Goal: Task Accomplishment & Management: Manage account settings

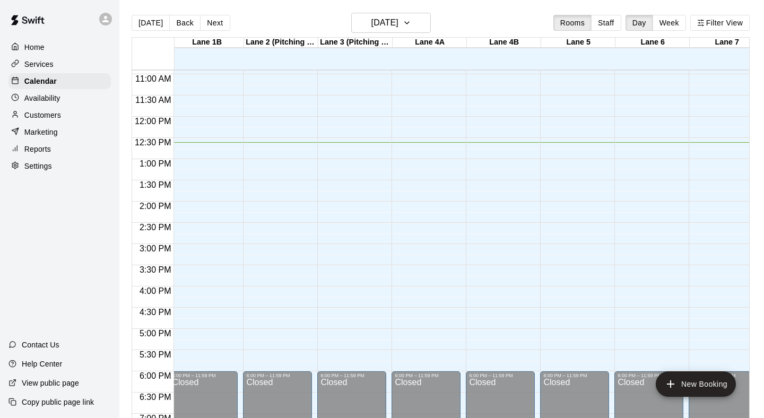
scroll to position [462, 79]
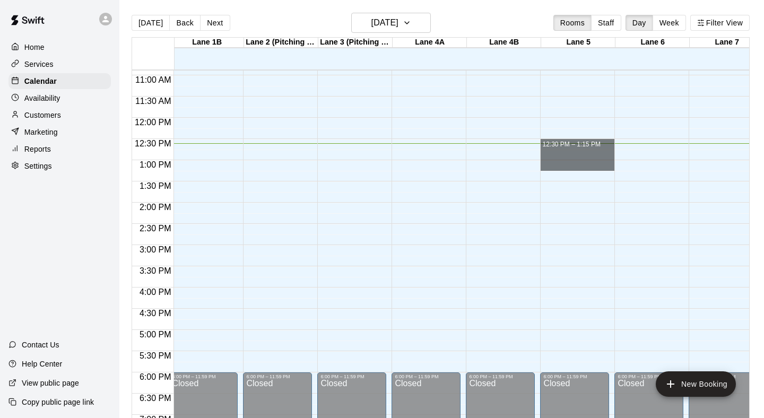
drag, startPoint x: 545, startPoint y: 147, endPoint x: 546, endPoint y: 163, distance: 15.5
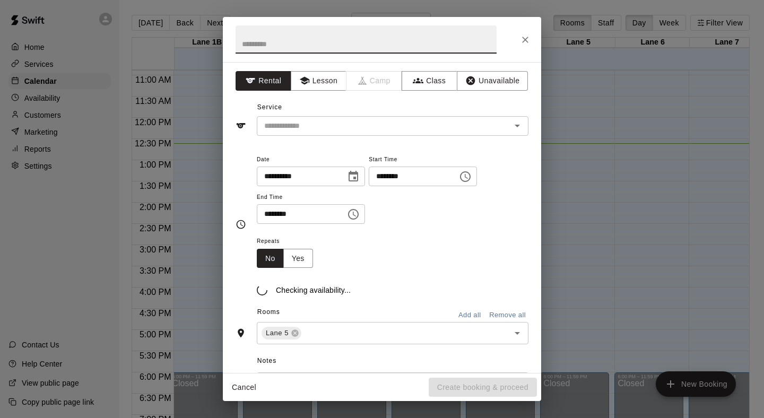
click at [525, 38] on icon "Close" at bounding box center [525, 39] width 11 height 11
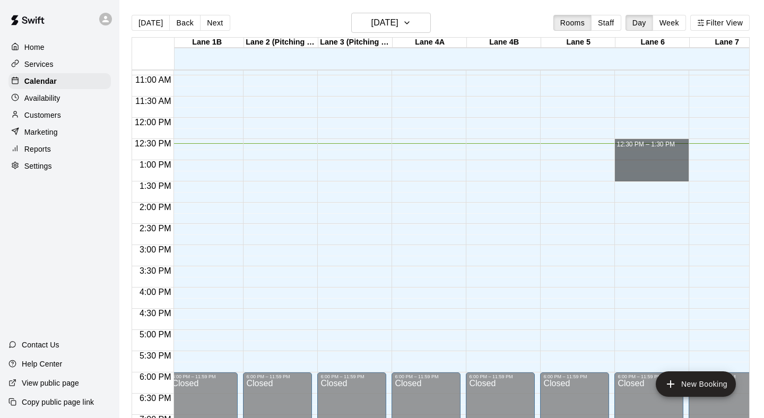
drag, startPoint x: 621, startPoint y: 148, endPoint x: 623, endPoint y: 172, distance: 23.9
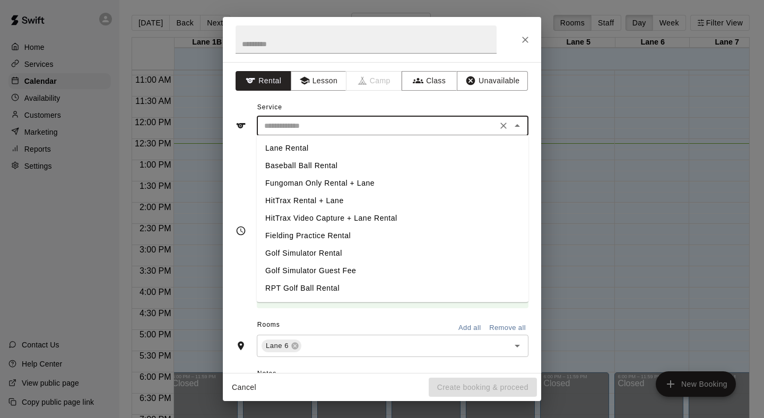
click at [483, 126] on input "text" at bounding box center [377, 125] width 234 height 13
click at [366, 148] on li "Lane Rental" at bounding box center [393, 147] width 272 height 17
type input "**********"
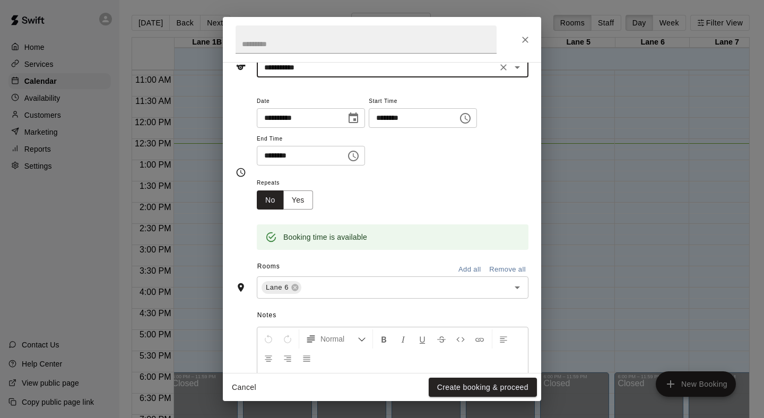
scroll to position [113, 0]
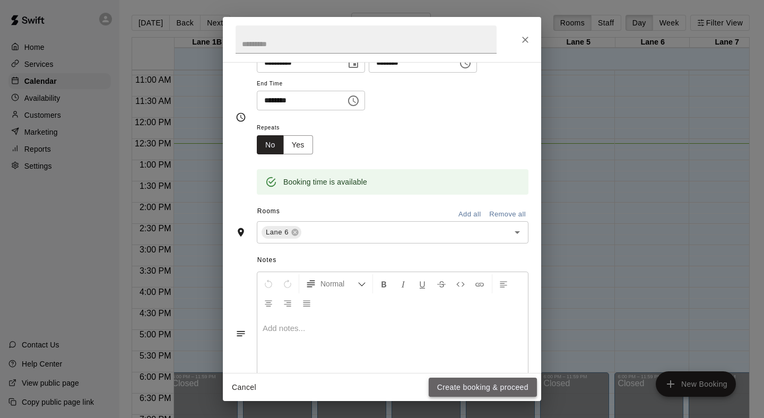
click at [493, 388] on button "Create booking & proceed" at bounding box center [482, 388] width 108 height 20
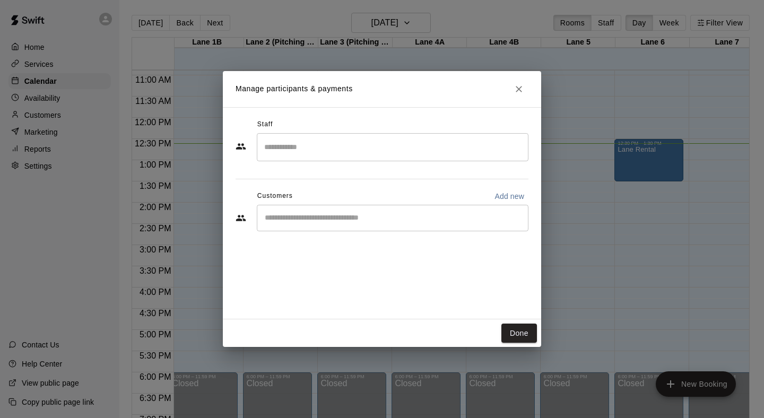
click at [442, 227] on div "​" at bounding box center [393, 218] width 272 height 27
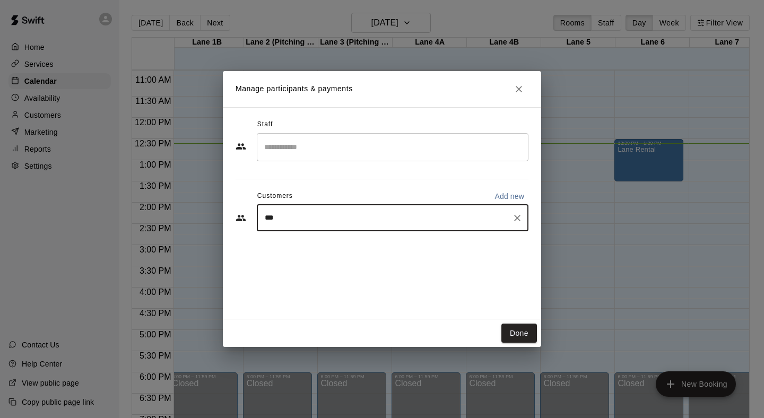
type input "****"
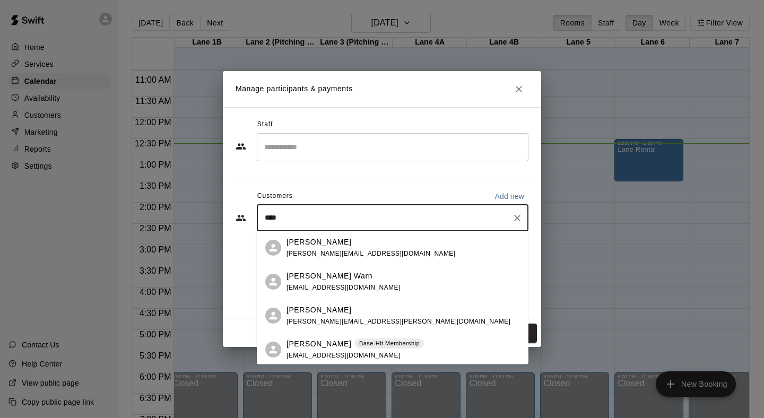
click at [359, 343] on p "Base-Hit Membership" at bounding box center [389, 343] width 60 height 9
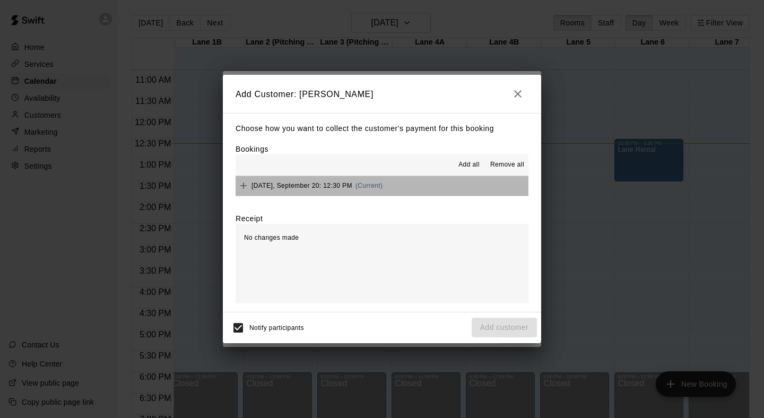
click at [358, 178] on div "[DATE], September 20: 12:30 PM (Current)" at bounding box center [308, 186] width 147 height 16
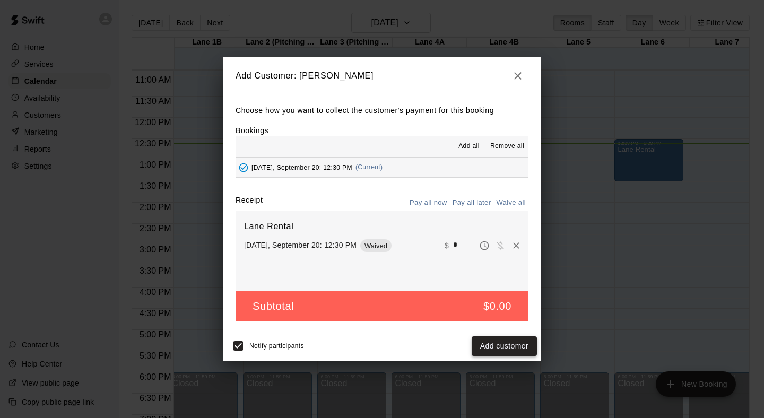
click at [497, 343] on button "Add customer" at bounding box center [503, 346] width 65 height 20
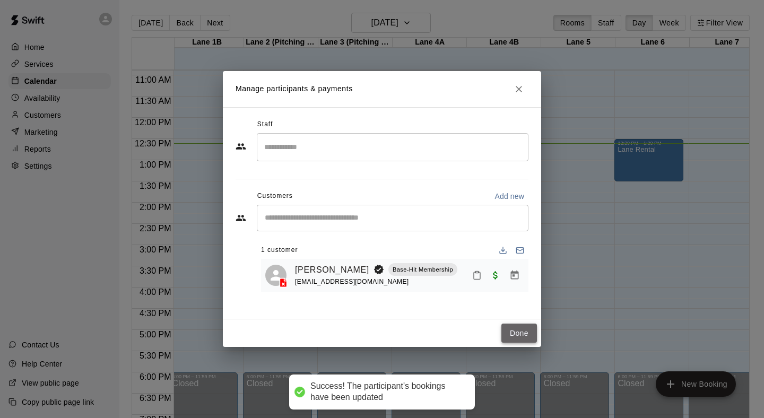
click at [508, 329] on button "Done" at bounding box center [519, 333] width 36 height 20
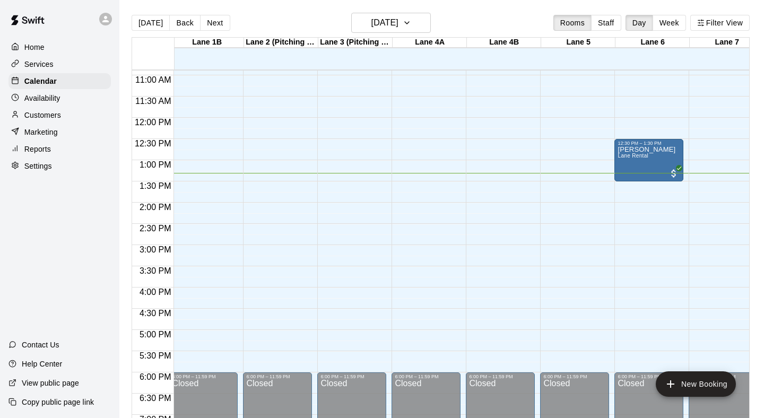
click at [60, 111] on p "Customers" at bounding box center [42, 115] width 37 height 11
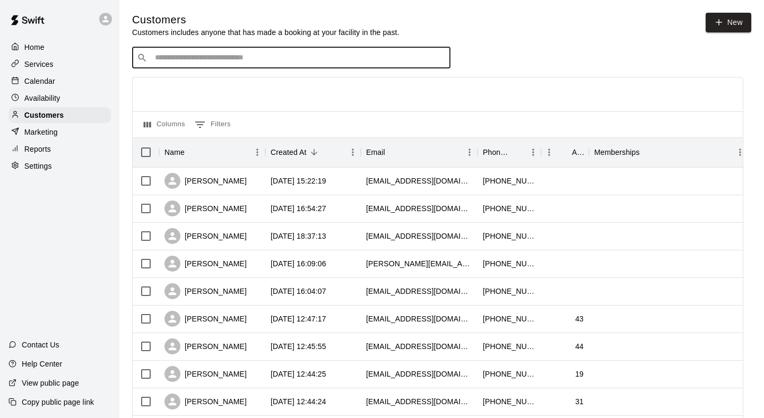
click at [334, 55] on input "Search customers by name or email" at bounding box center [299, 57] width 294 height 11
type input "*"
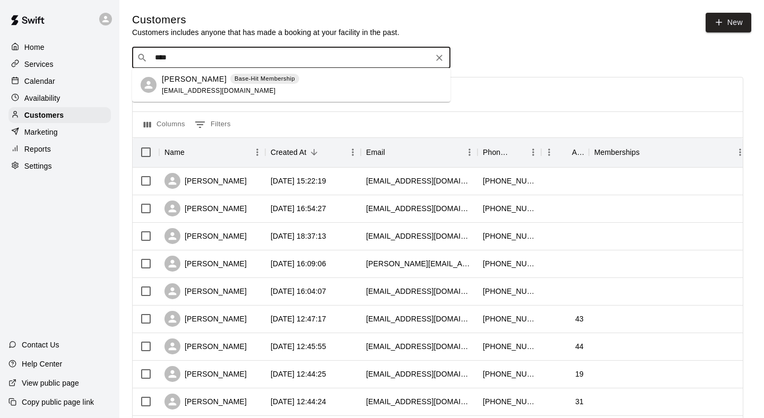
type input "*****"
drag, startPoint x: 333, startPoint y: 68, endPoint x: 336, endPoint y: 77, distance: 10.1
click at [336, 77] on div "[PERSON_NAME] Base-Hit Membership [EMAIL_ADDRESS][DOMAIN_NAME]" at bounding box center [302, 85] width 280 height 23
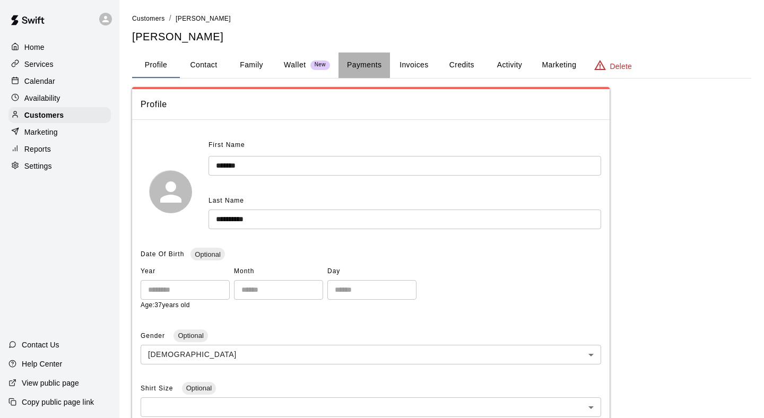
click at [365, 60] on button "Payments" at bounding box center [363, 64] width 51 height 25
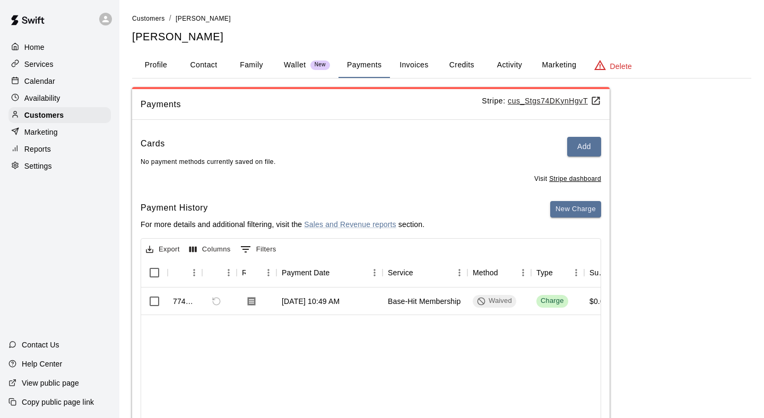
click at [52, 82] on p "Calendar" at bounding box center [39, 81] width 31 height 11
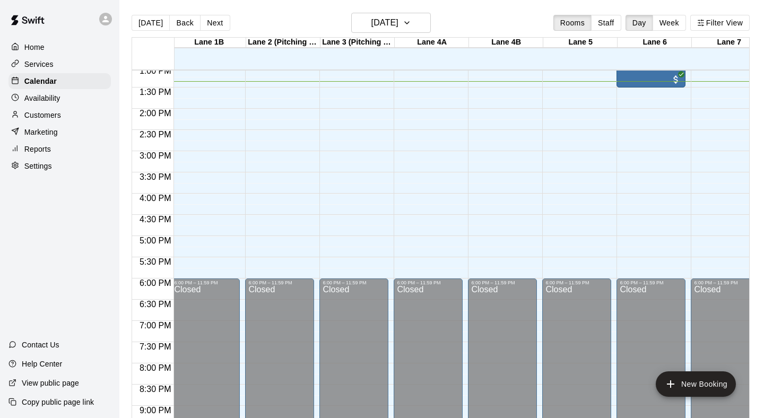
scroll to position [0, 80]
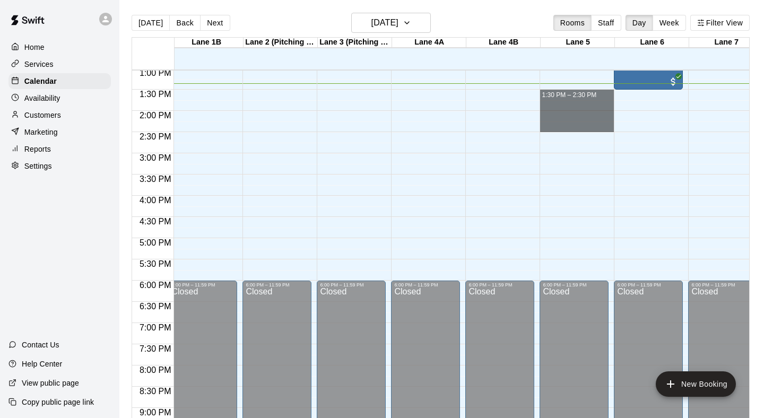
drag, startPoint x: 543, startPoint y: 93, endPoint x: 547, endPoint y: 125, distance: 31.6
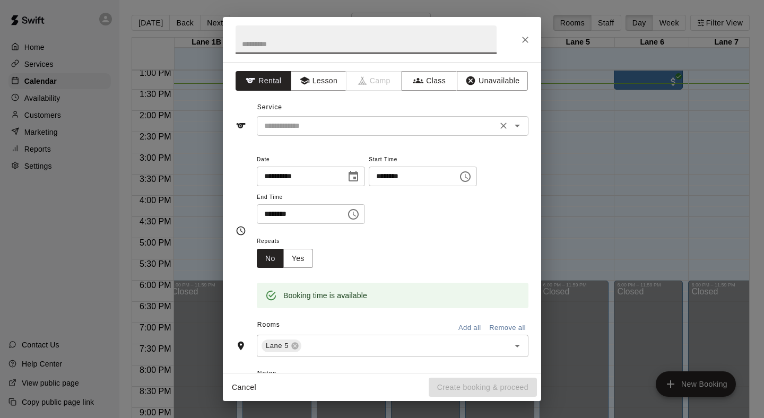
click at [415, 124] on input "text" at bounding box center [377, 125] width 234 height 13
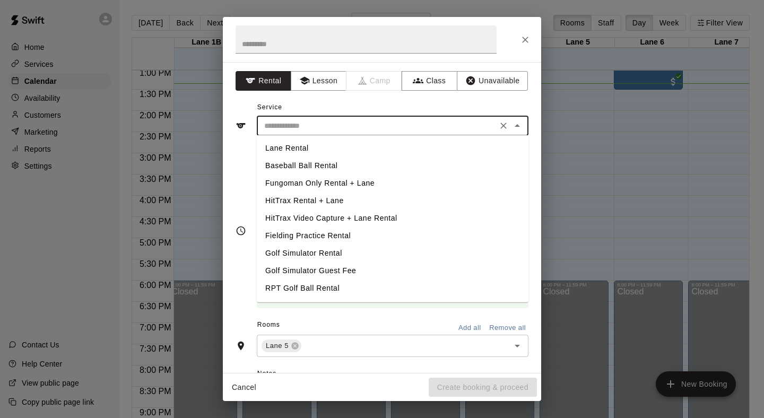
click at [346, 182] on li "Fungoman Only Rental + Lane" at bounding box center [393, 182] width 272 height 17
type input "**********"
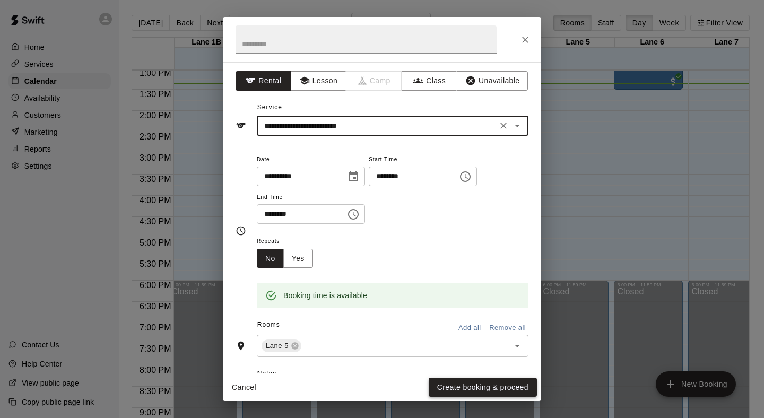
click at [476, 389] on button "Create booking & proceed" at bounding box center [482, 388] width 108 height 20
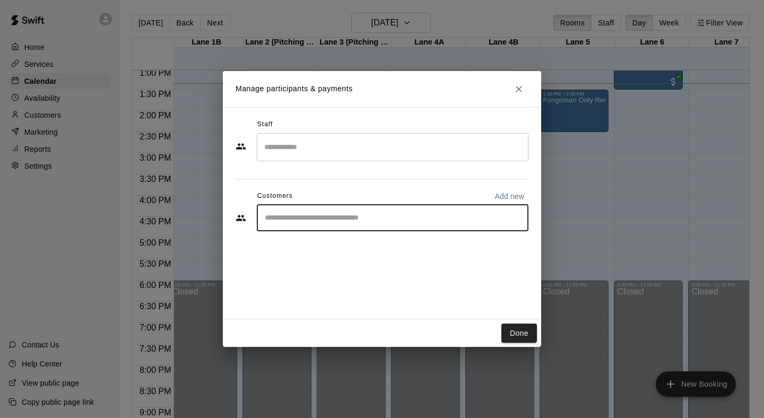
click at [380, 214] on input "Start typing to search customers..." at bounding box center [392, 218] width 262 height 11
type input "*******"
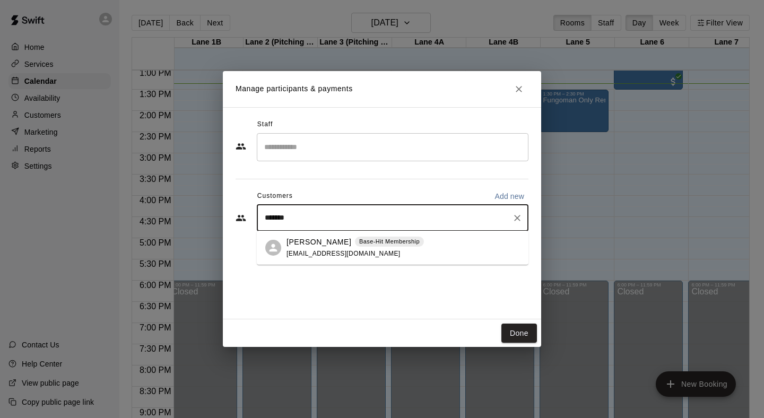
click at [350, 252] on span "[EMAIL_ADDRESS][DOMAIN_NAME]" at bounding box center [343, 253] width 114 height 7
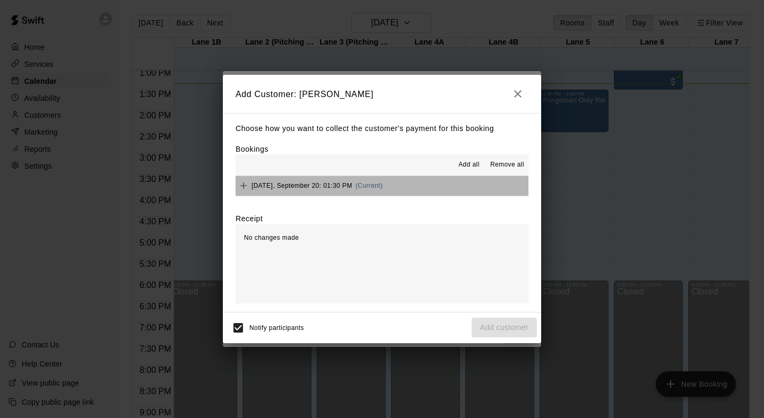
click at [382, 188] on div "[DATE], September 20: 01:30 PM (Current)" at bounding box center [308, 186] width 147 height 16
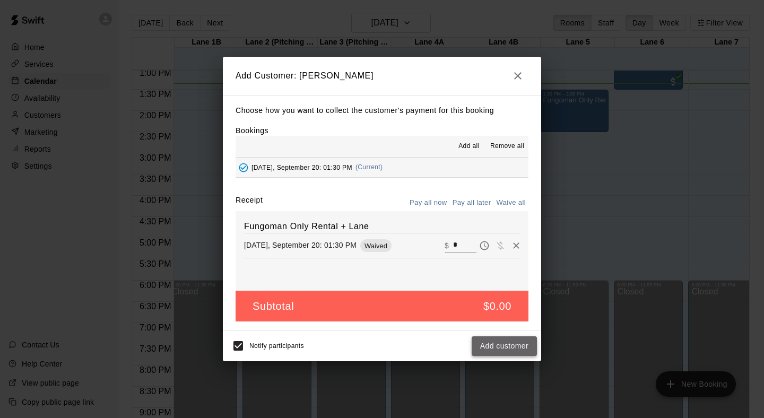
click at [504, 346] on button "Add customer" at bounding box center [503, 346] width 65 height 20
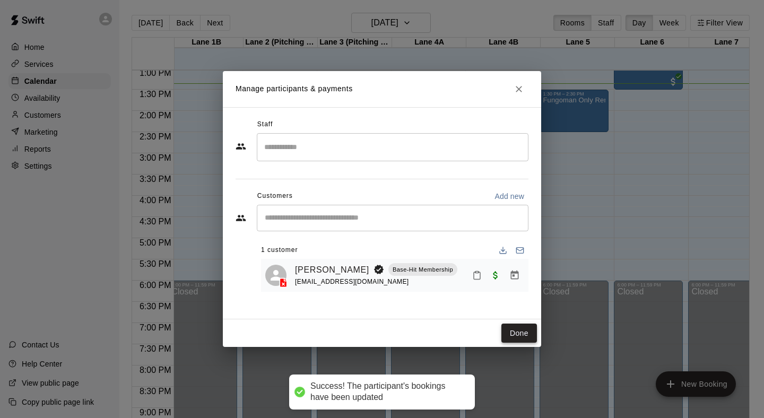
click at [519, 326] on button "Done" at bounding box center [519, 333] width 36 height 20
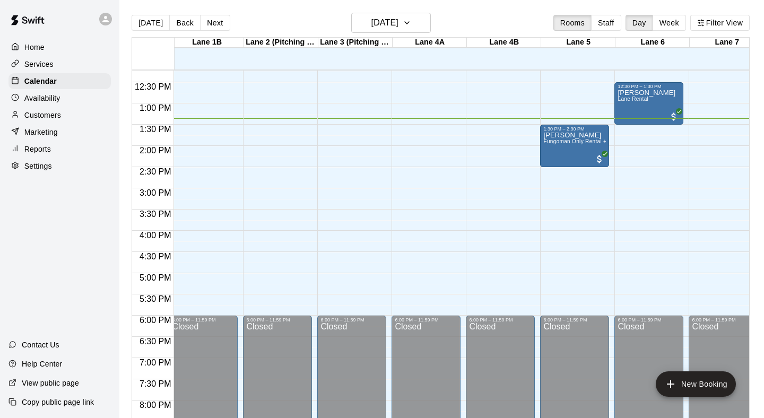
scroll to position [519, 79]
click at [62, 112] on div "Customers" at bounding box center [59, 115] width 102 height 16
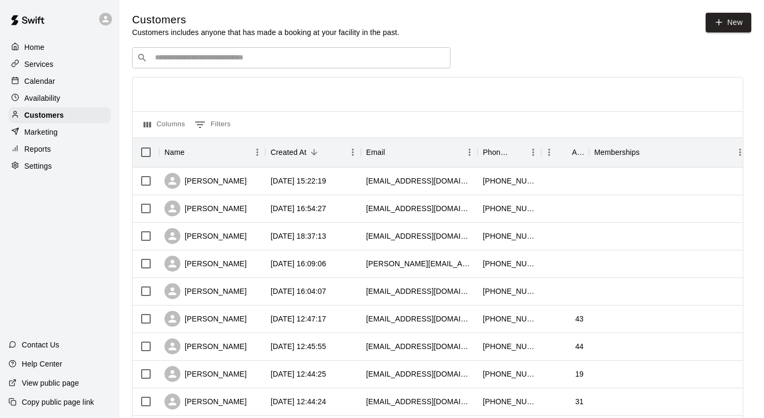
click at [386, 65] on div "​ ​" at bounding box center [291, 57] width 318 height 21
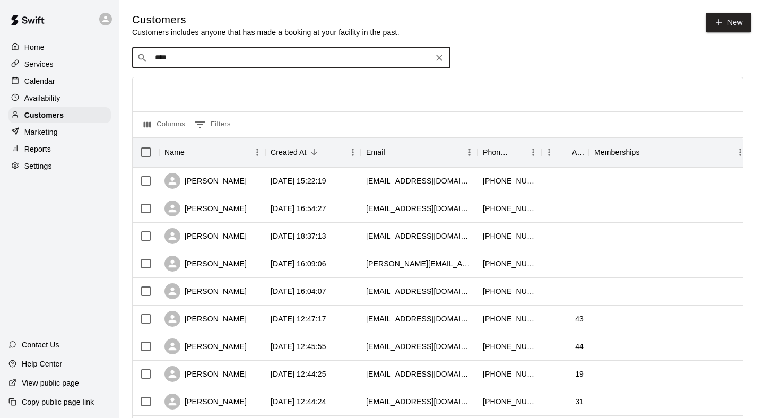
type input "*****"
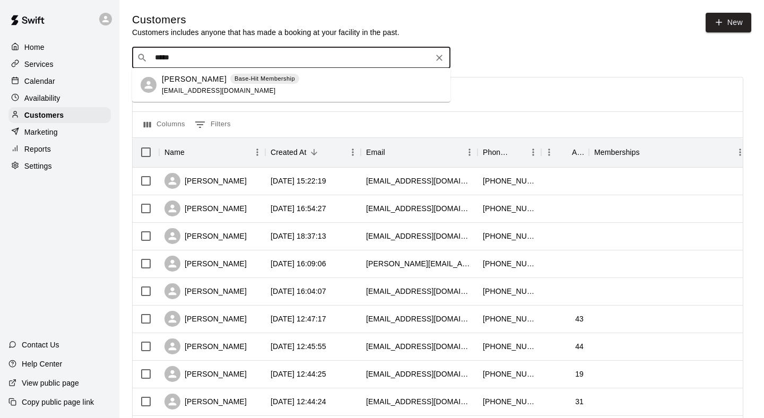
click at [383, 82] on div "[PERSON_NAME] Base-Hit Membership [EMAIL_ADDRESS][DOMAIN_NAME]" at bounding box center [302, 85] width 280 height 23
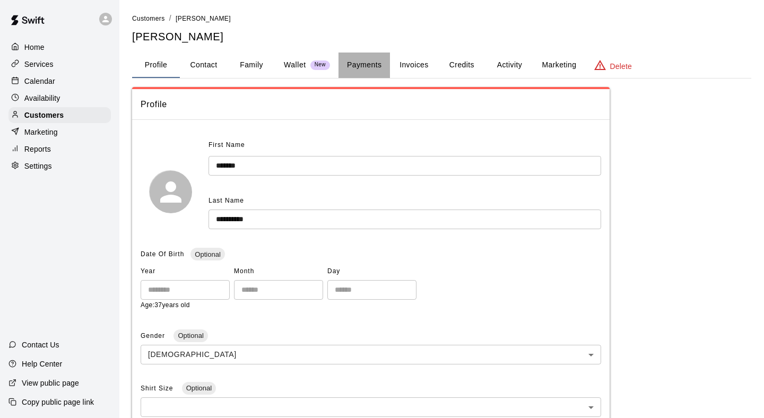
click at [372, 69] on button "Payments" at bounding box center [363, 64] width 51 height 25
